Goal: Information Seeking & Learning: Learn about a topic

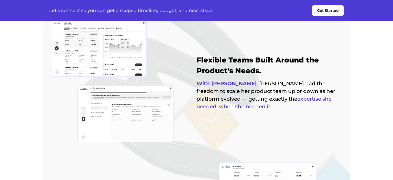
scroll to position [567, 0]
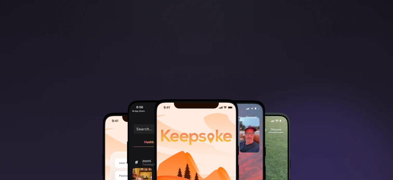
scroll to position [270, 0]
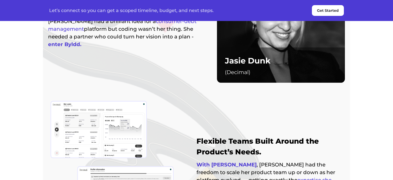
scroll to position [486, 0]
